Goal: Check status: Check status

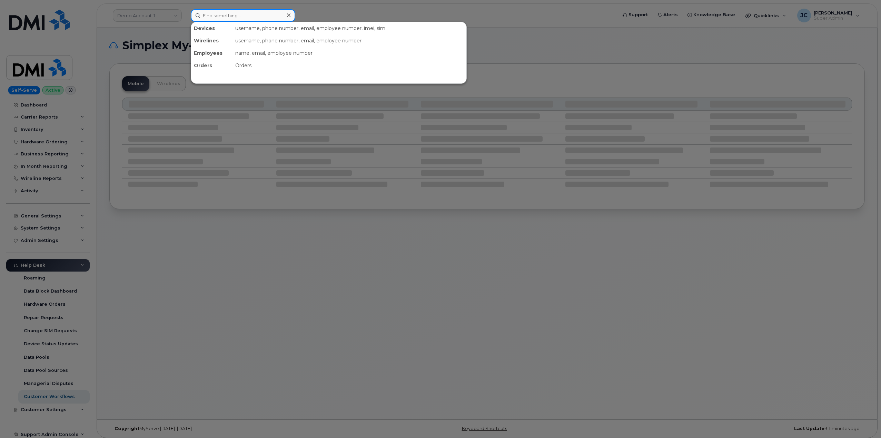
click at [251, 14] on input at bounding box center [243, 15] width 105 height 12
click at [127, 231] on div at bounding box center [440, 219] width 881 height 438
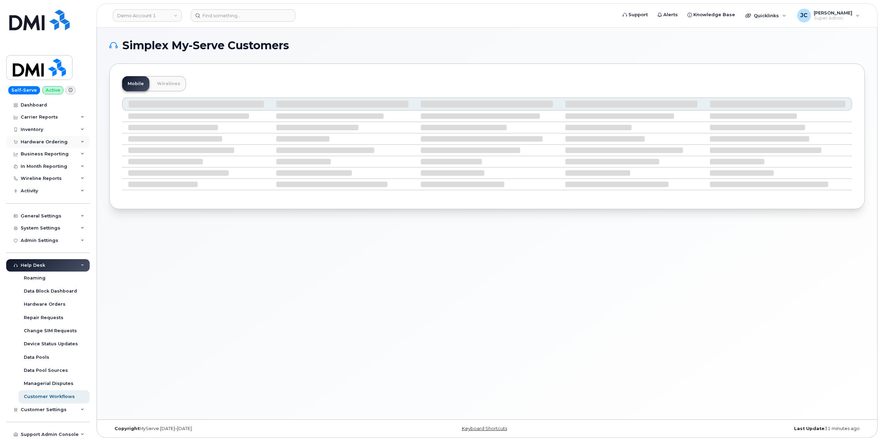
click at [81, 142] on icon at bounding box center [82, 141] width 3 height 3
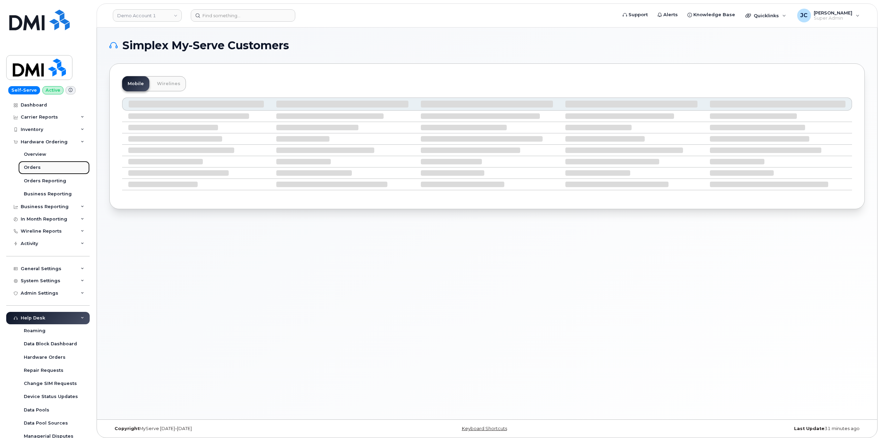
click at [36, 170] on div "Orders" at bounding box center [32, 168] width 17 height 6
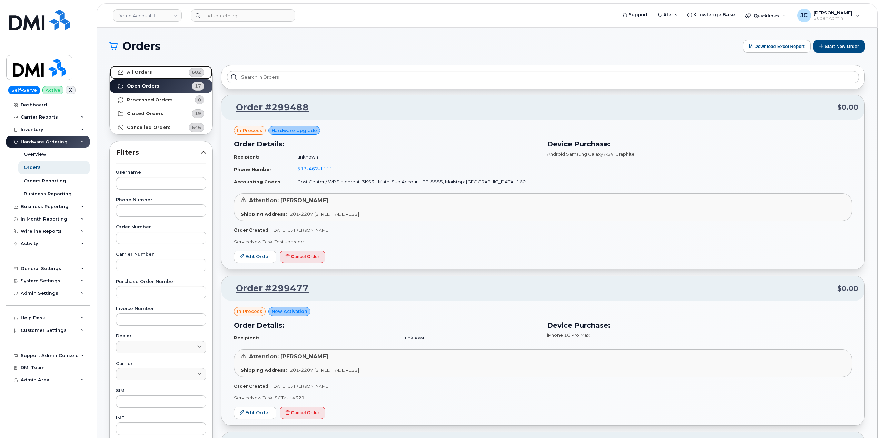
click at [151, 74] on link "All Orders 682" at bounding box center [161, 73] width 103 height 14
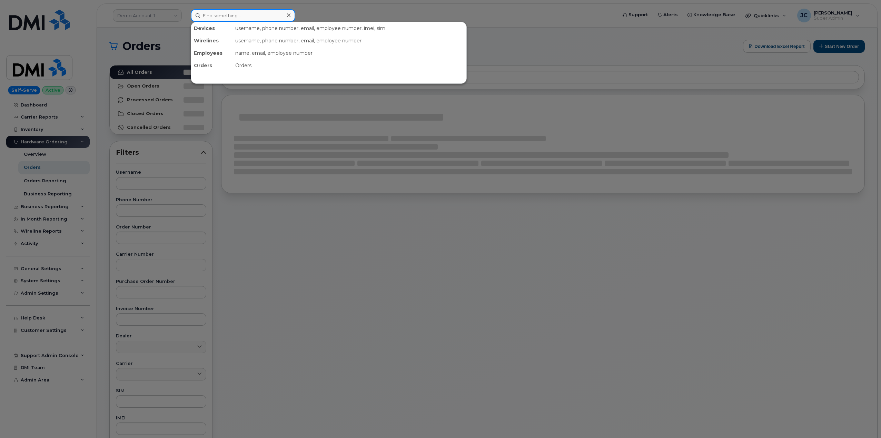
click at [218, 13] on input at bounding box center [243, 15] width 105 height 12
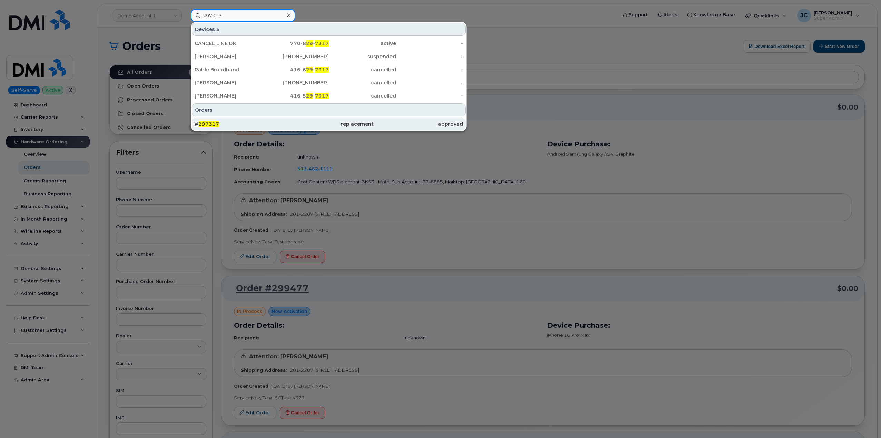
type input "297317"
click at [212, 124] on span "297317" at bounding box center [208, 124] width 21 height 6
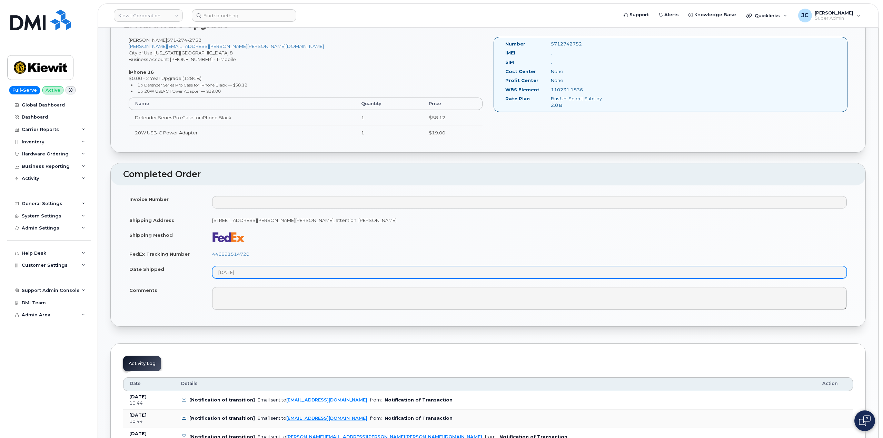
scroll to position [276, 0]
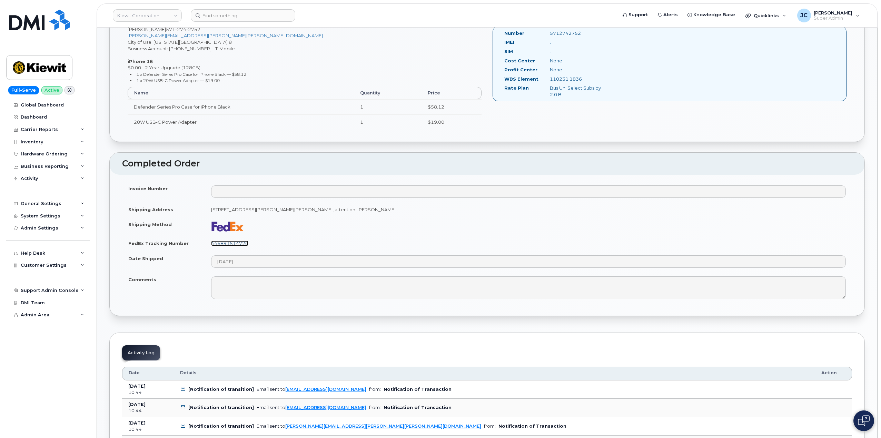
click at [239, 243] on link "446891514720" at bounding box center [229, 244] width 37 height 6
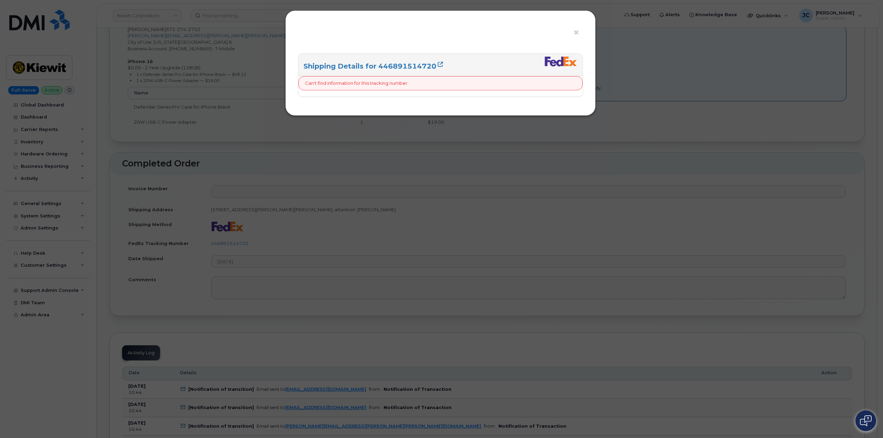
click at [404, 83] on p "Can't find information for this tracking number." at bounding box center [356, 83] width 103 height 7
click at [407, 65] on link "Shipping Details for 446891514720" at bounding box center [373, 66] width 139 height 8
